Goal: Information Seeking & Learning: Learn about a topic

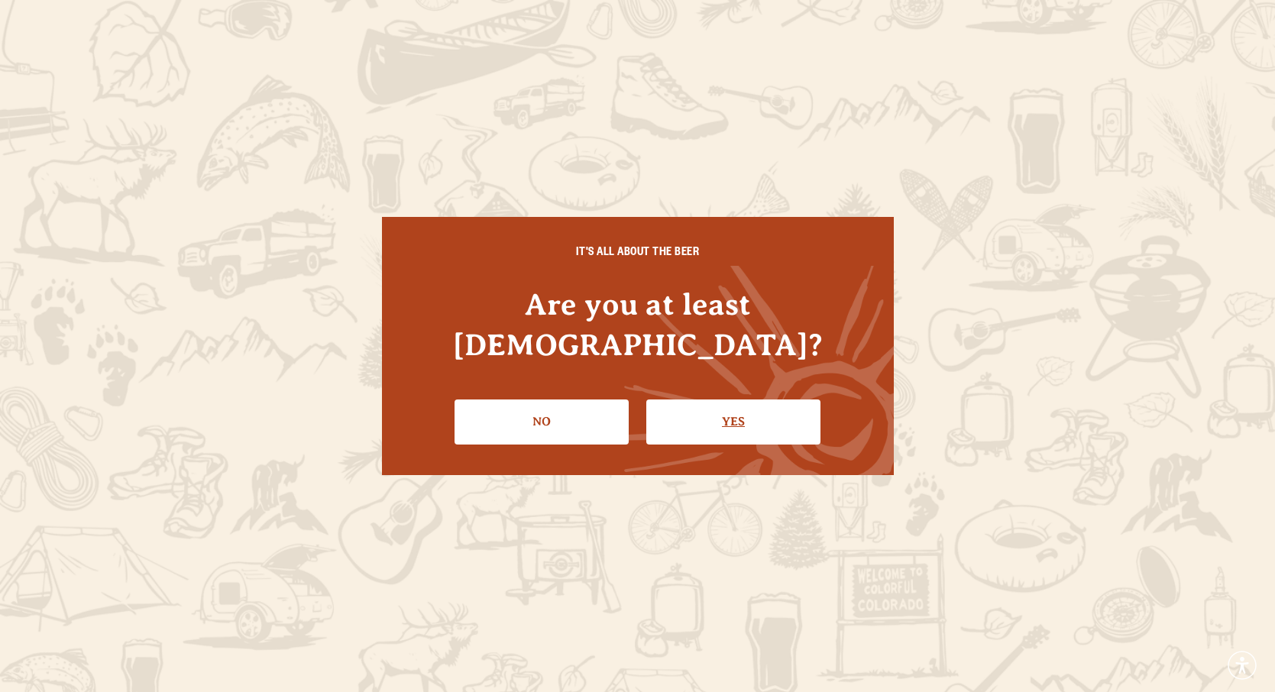
click at [780, 408] on link "Yes" at bounding box center [733, 422] width 174 height 44
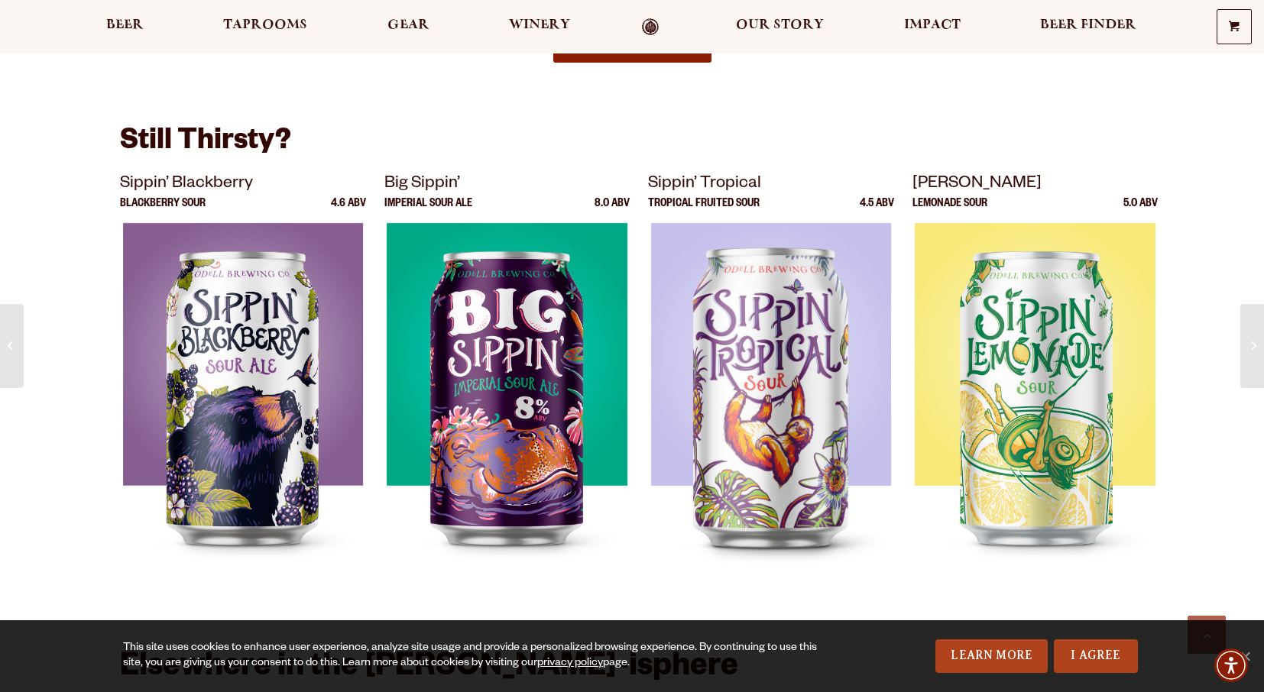
scroll to position [1986, 0]
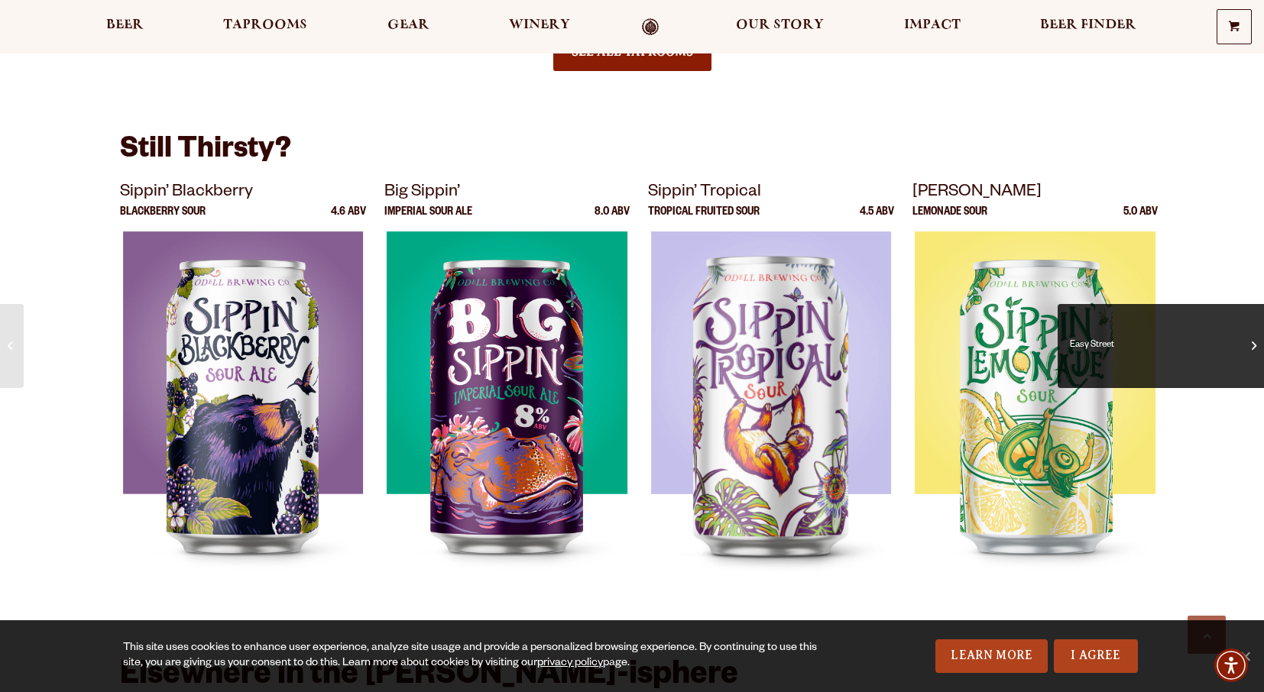
click at [1251, 358] on span "Easy Street" at bounding box center [1160, 346] width 183 height 61
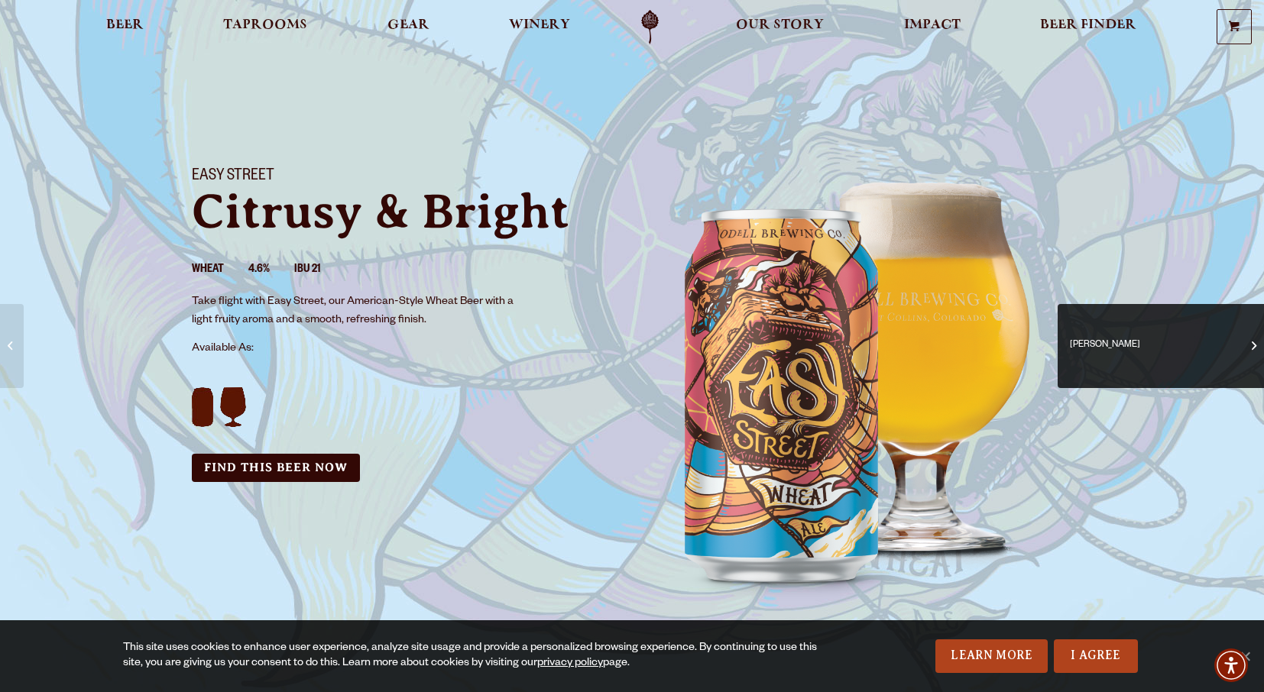
click at [1241, 344] on span "Odell Pils" at bounding box center [1160, 346] width 183 height 61
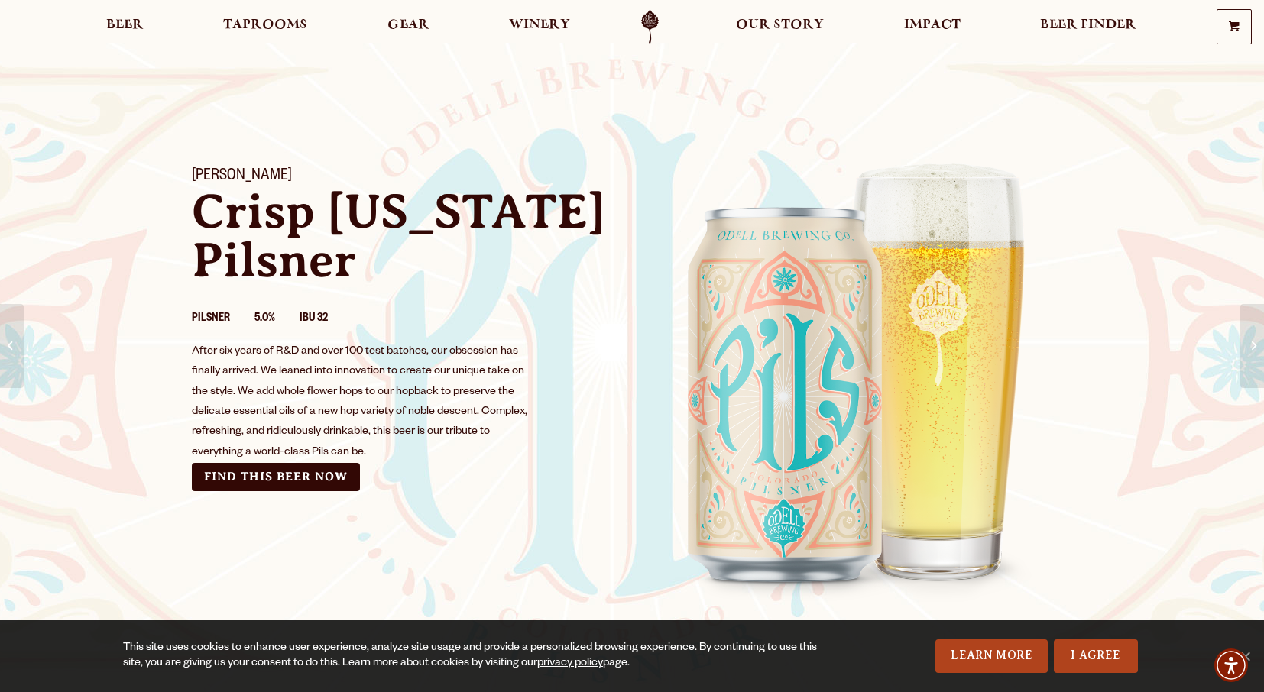
click at [1251, 344] on span "Lagerado" at bounding box center [1251, 352] width 1 height 73
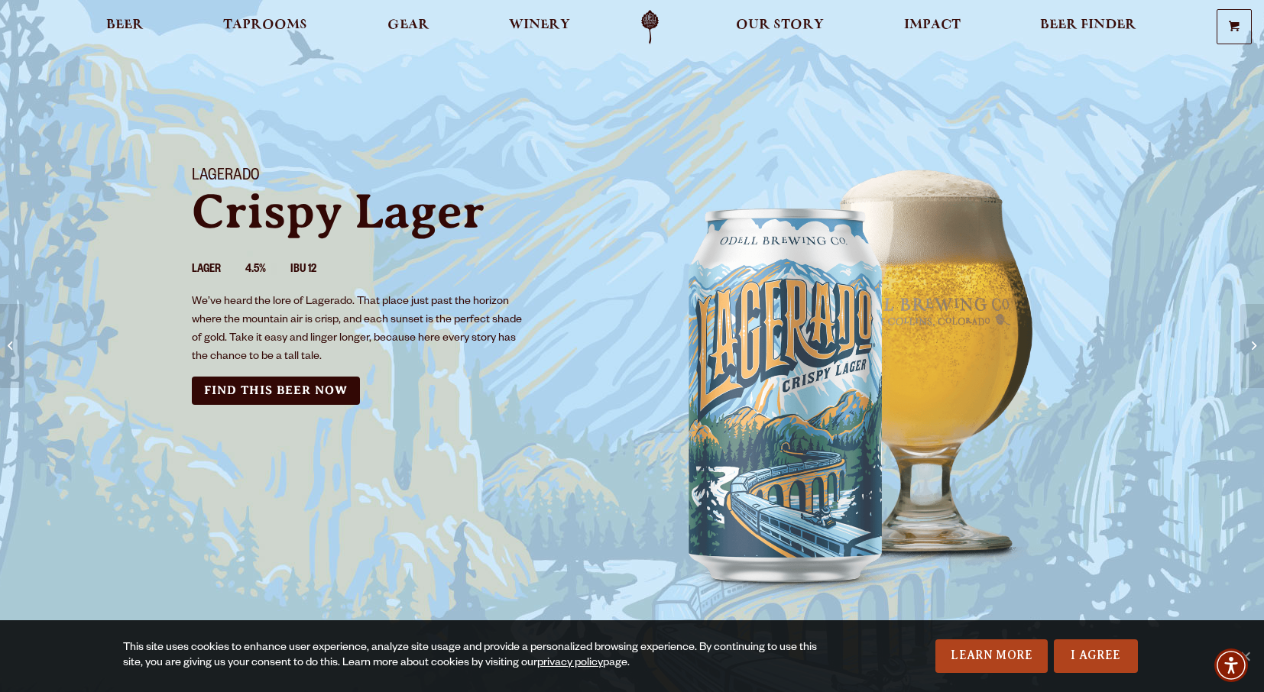
click at [1251, 344] on span "IPA" at bounding box center [1251, 346] width 1 height 61
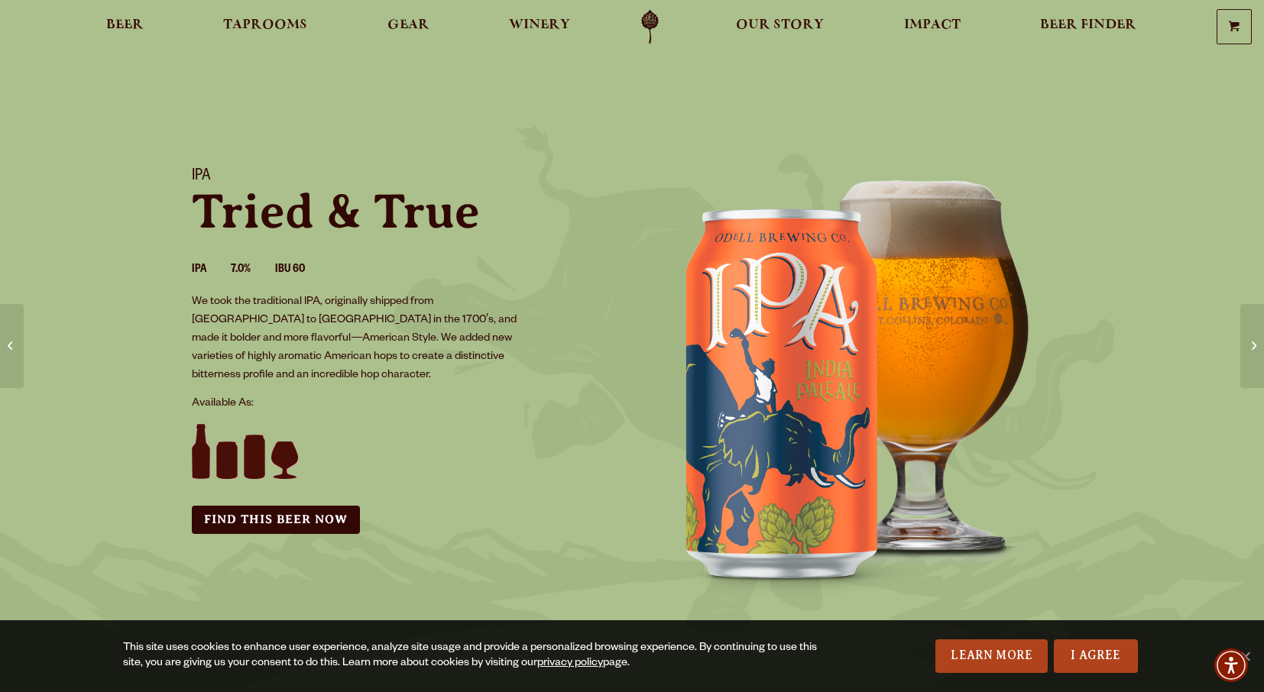
click at [1251, 344] on span "90 Shilling Ale" at bounding box center [1251, 346] width 1 height 61
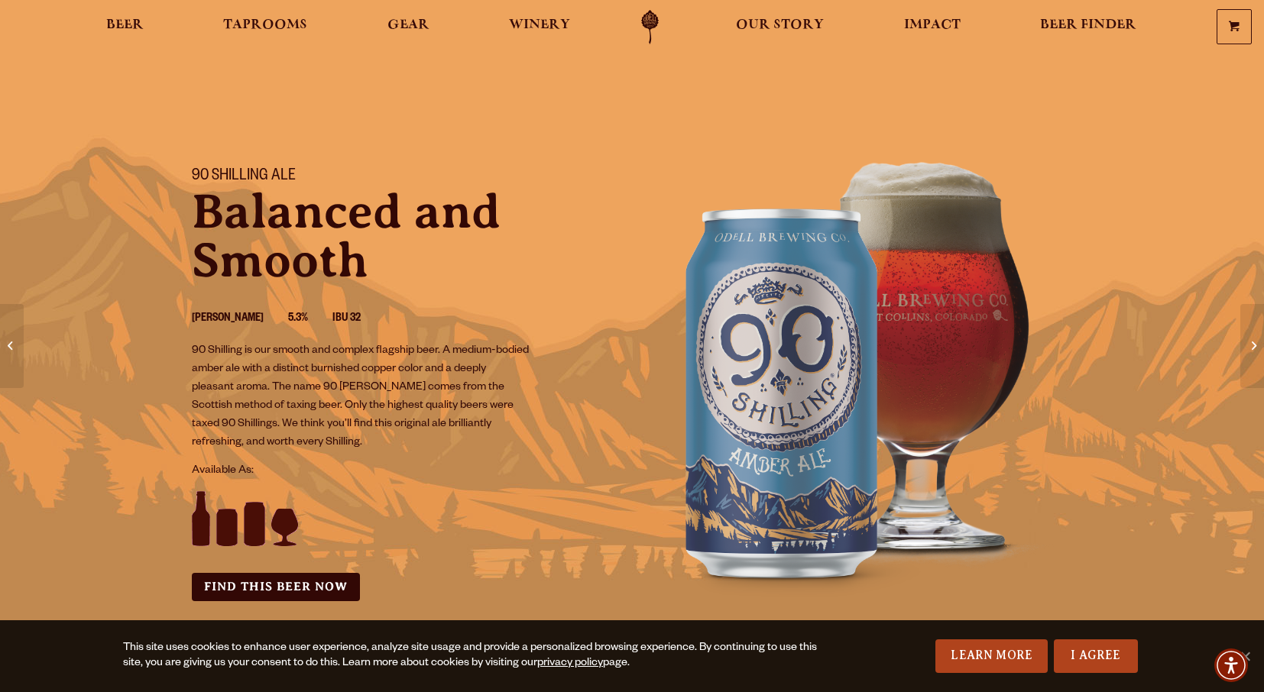
click at [1251, 344] on span "Kernel" at bounding box center [1251, 346] width 1 height 61
